Goal: Subscribe to service/newsletter

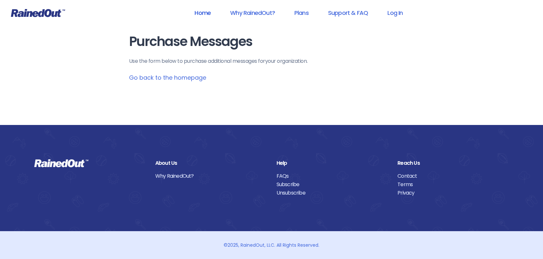
click at [208, 11] on link "Home" at bounding box center [202, 13] width 33 height 15
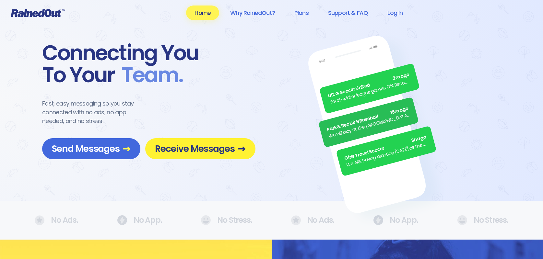
click at [194, 151] on span "Receive Messages" at bounding box center [200, 148] width 91 height 11
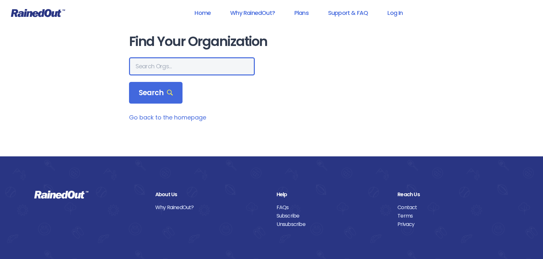
click at [148, 68] on input "text" at bounding box center [192, 66] width 126 height 18
type input "san marcos"
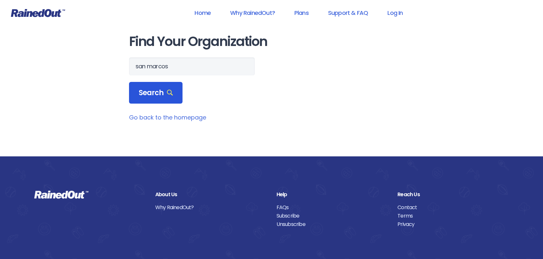
click at [169, 100] on div "Search" at bounding box center [156, 93] width 54 height 22
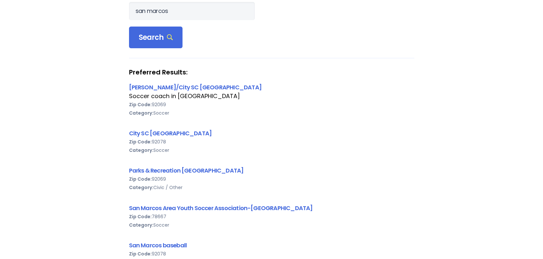
scroll to position [65, 0]
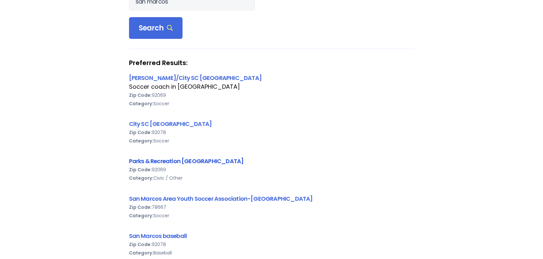
click at [191, 163] on link "Parks & Recreation [GEOGRAPHIC_DATA]" at bounding box center [186, 161] width 115 height 8
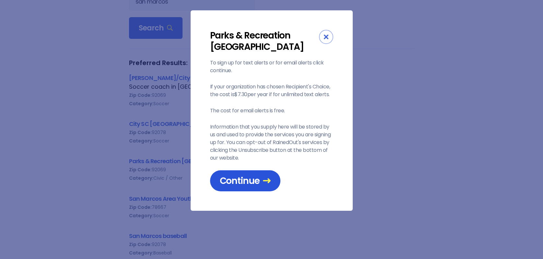
click at [236, 179] on span "Continue" at bounding box center [245, 180] width 51 height 11
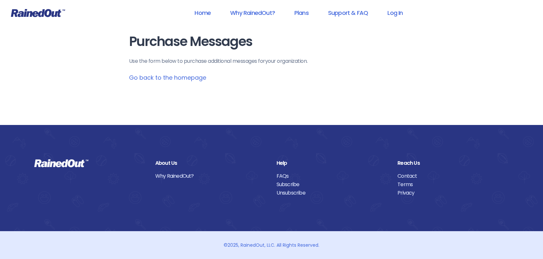
click at [60, 10] on icon at bounding box center [38, 13] width 54 height 8
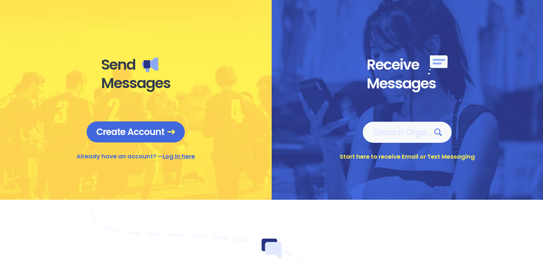
scroll to position [259, 0]
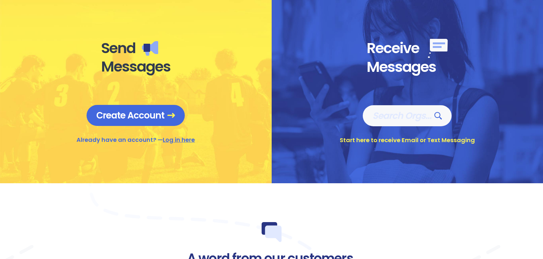
click at [177, 141] on link "Log in here" at bounding box center [179, 140] width 32 height 8
